Goal: Task Accomplishment & Management: Complete application form

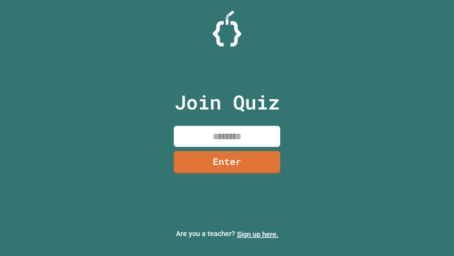
click at [258, 234] on link "Sign up here." at bounding box center [258, 234] width 42 height 9
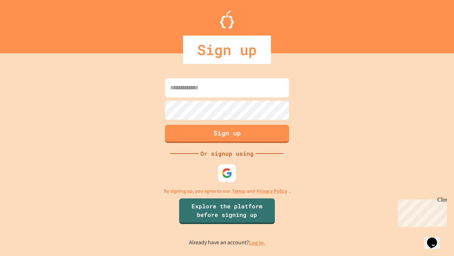
click at [258, 242] on link "Log in." at bounding box center [257, 241] width 16 height 7
